Goal: Entertainment & Leisure: Consume media (video, audio)

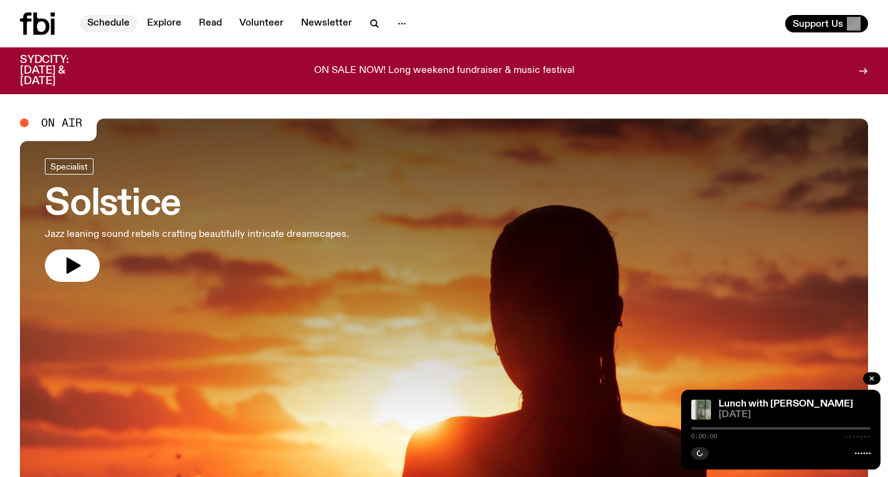
click at [115, 24] on link "Schedule" at bounding box center [108, 23] width 57 height 17
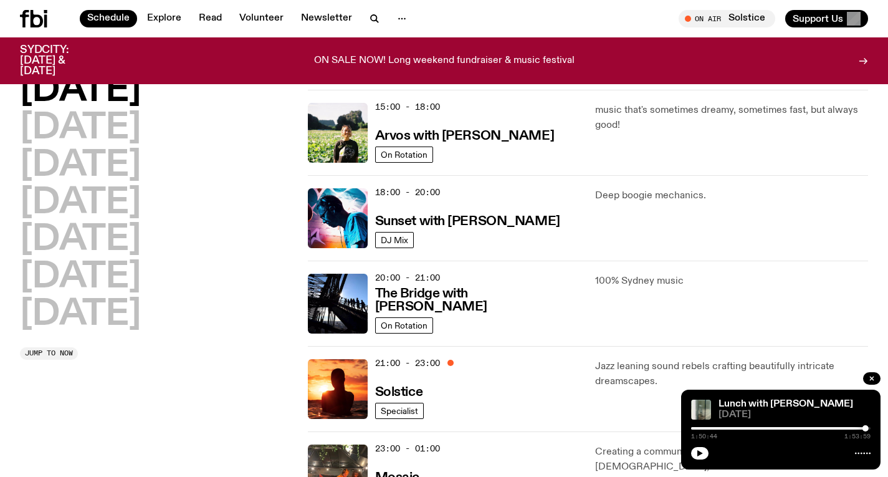
scroll to position [446, 0]
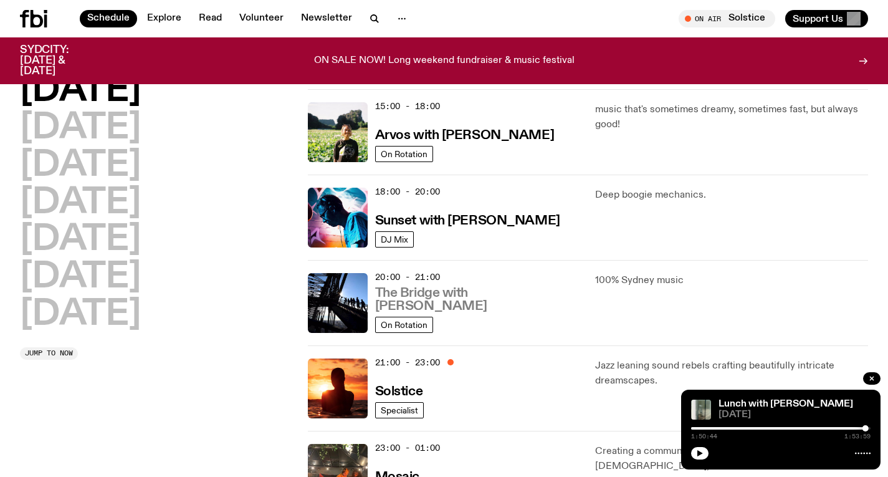
click at [454, 301] on h3 "The Bridge with [PERSON_NAME]" at bounding box center [478, 300] width 206 height 26
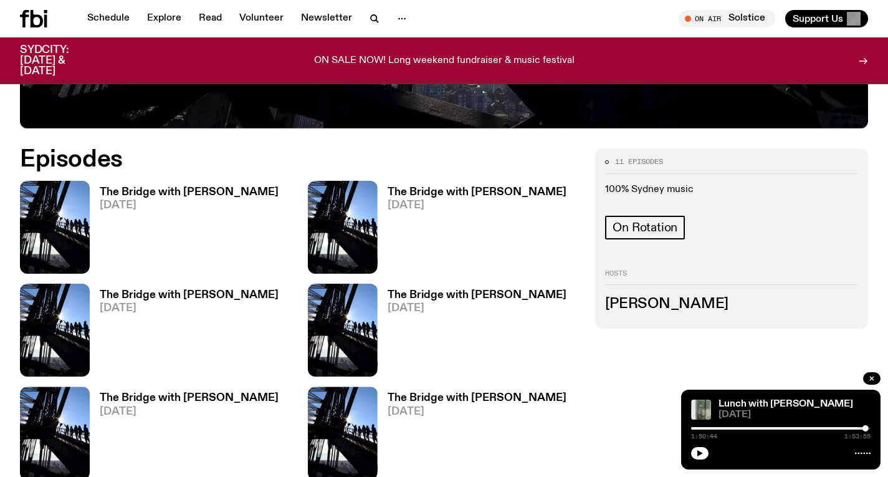
scroll to position [583, 0]
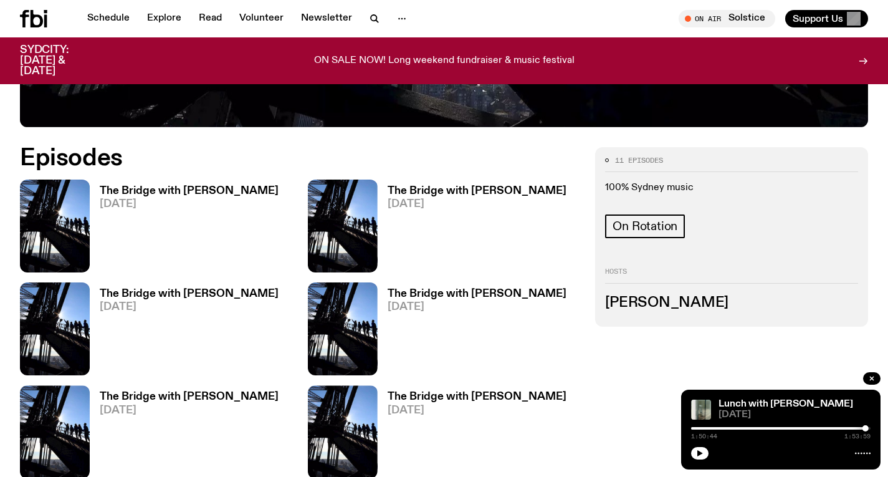
click at [195, 186] on h3 "The Bridge with [PERSON_NAME]" at bounding box center [189, 191] width 179 height 11
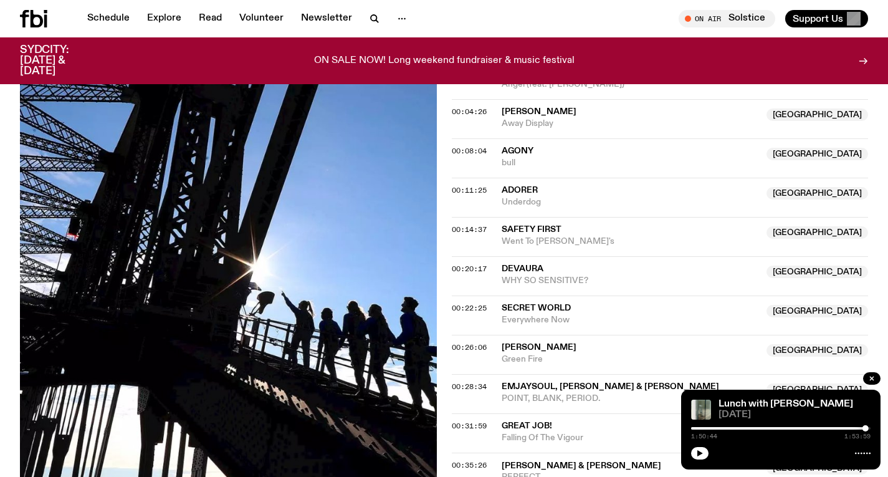
scroll to position [430, 0]
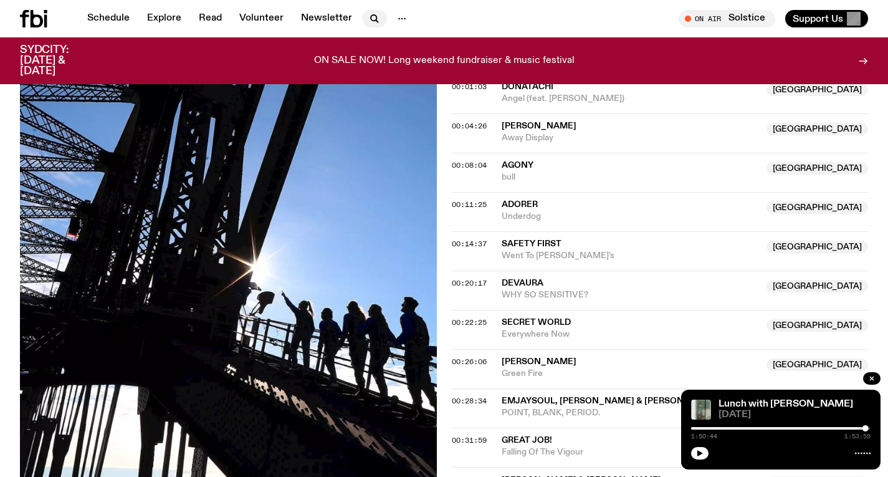
click at [370, 19] on icon "button" at bounding box center [374, 18] width 15 height 15
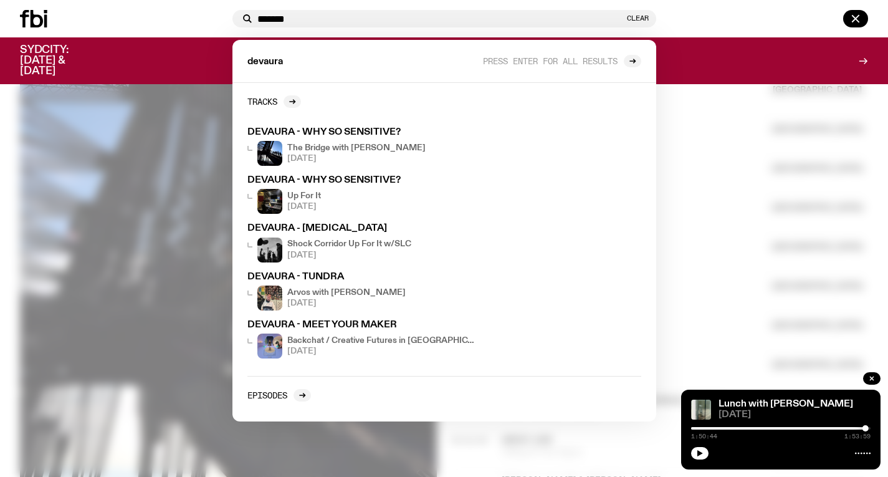
type input "*******"
click at [121, 225] on div at bounding box center [444, 238] width 888 height 477
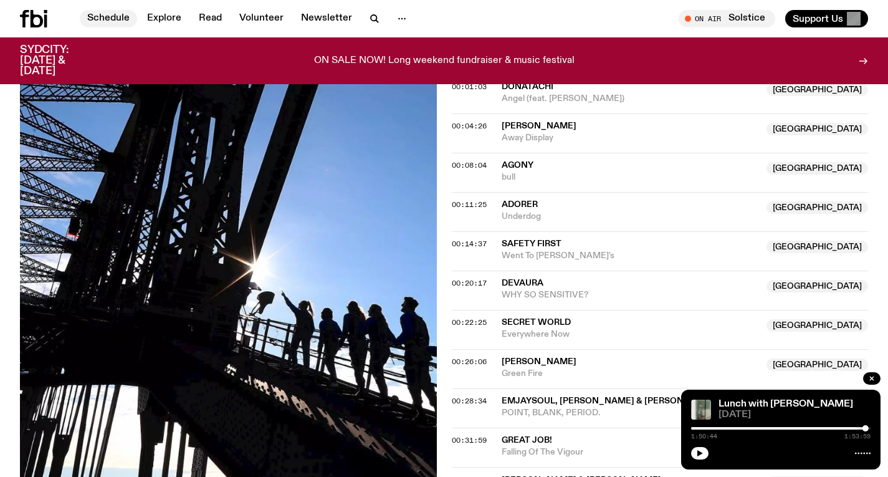
click at [89, 18] on link "Schedule" at bounding box center [108, 18] width 57 height 17
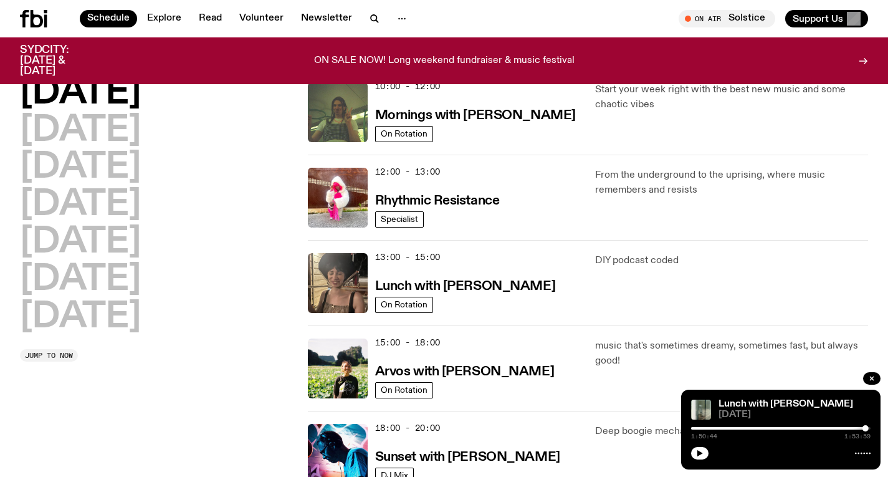
scroll to position [253, 0]
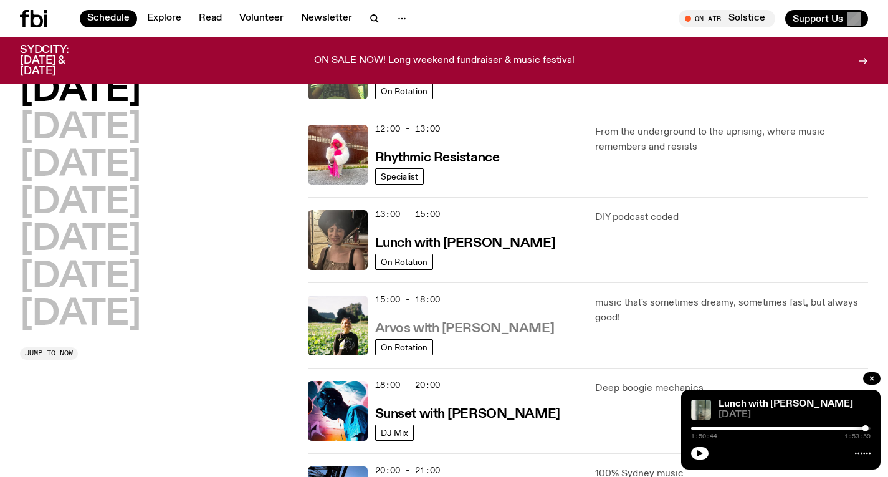
click at [436, 323] on h3 "Arvos with [PERSON_NAME]" at bounding box center [464, 328] width 179 height 13
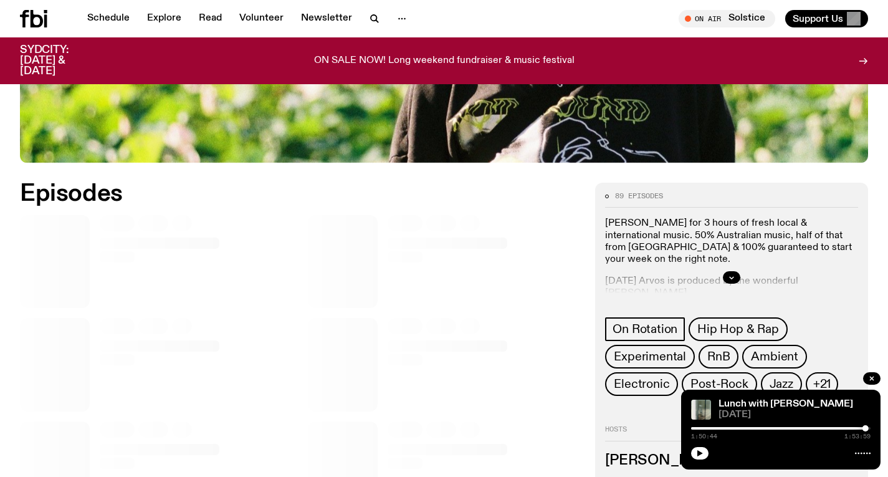
scroll to position [621, 0]
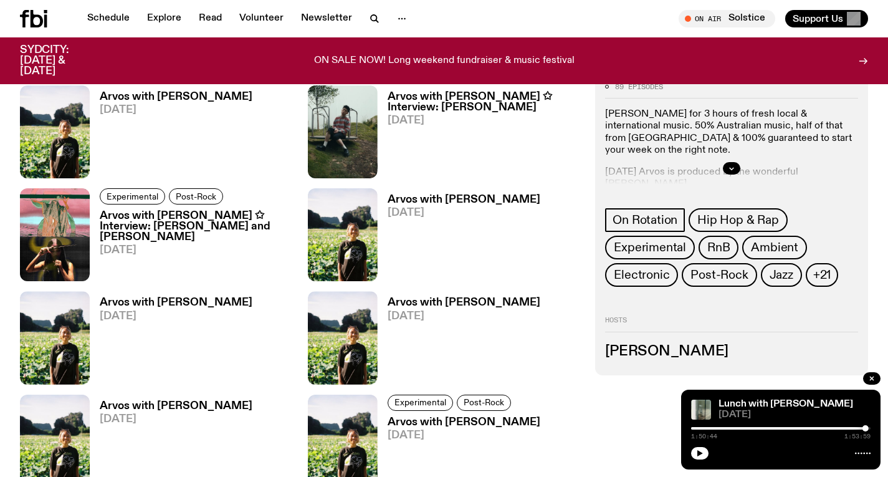
click at [144, 97] on h3 "Arvos with [PERSON_NAME]" at bounding box center [176, 97] width 153 height 11
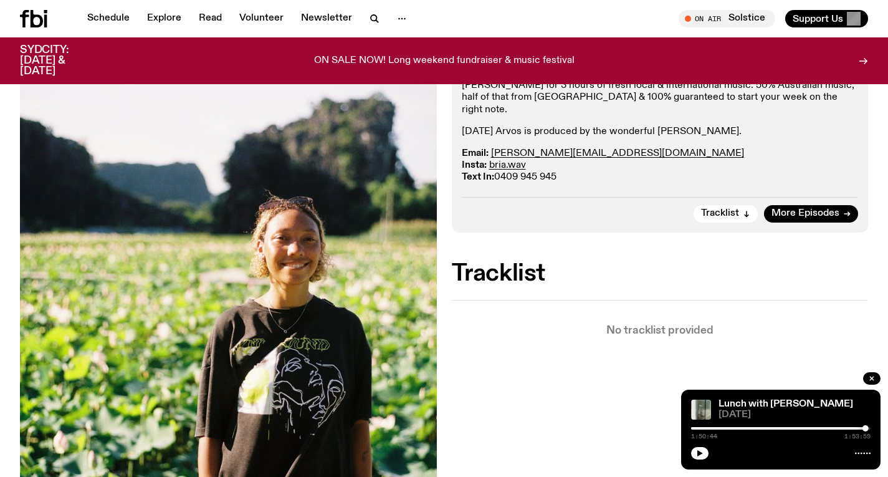
scroll to position [330, 0]
